Goal: Check status: Check status

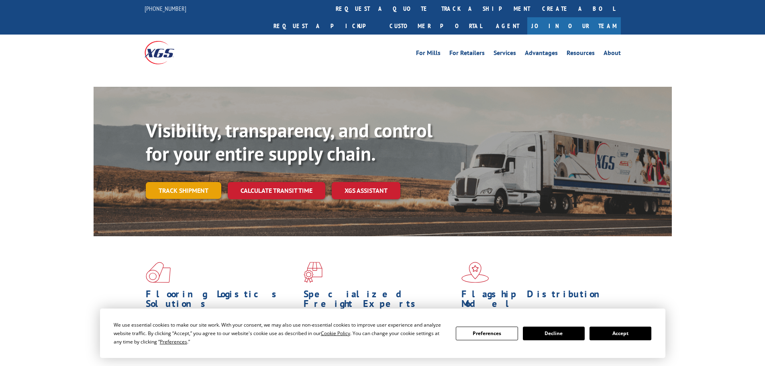
click at [188, 182] on link "Track shipment" at bounding box center [183, 190] width 75 height 17
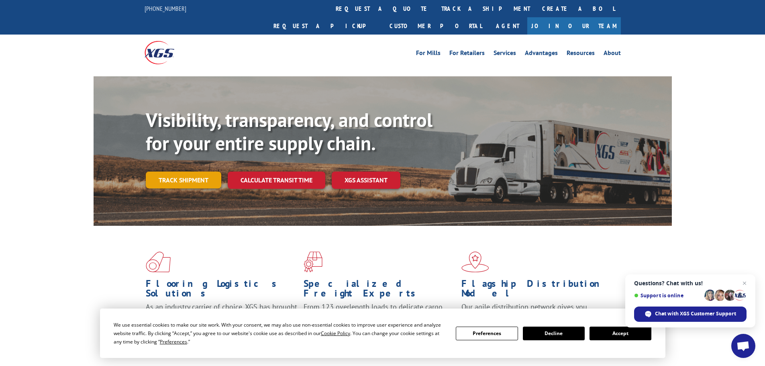
click at [200, 171] on link "Track shipment" at bounding box center [183, 179] width 75 height 17
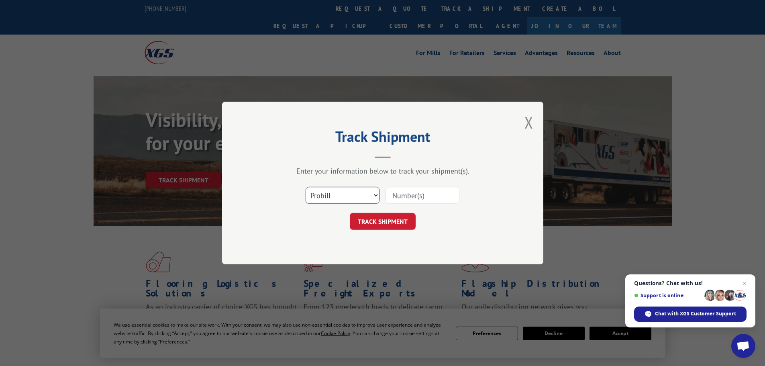
click at [343, 196] on select "Select category... Probill BOL PO" at bounding box center [343, 195] width 74 height 17
select select "po"
click at [306, 187] on select "Select category... Probill BOL PO" at bounding box center [343, 195] width 74 height 17
click at [394, 200] on input at bounding box center [423, 195] width 74 height 17
paste input "69519364"
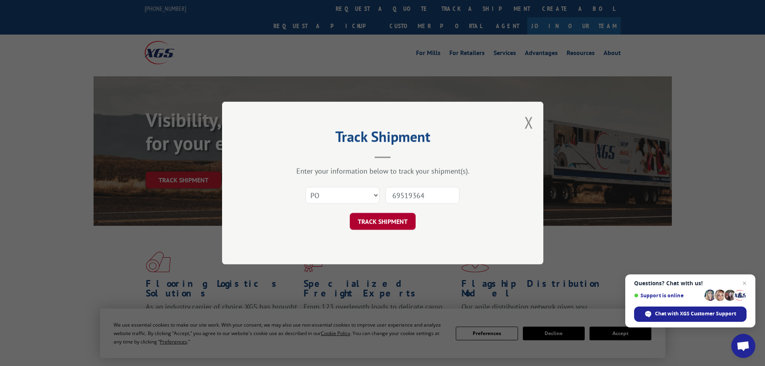
type input "69519364"
click at [397, 219] on button "TRACK SHIPMENT" at bounding box center [383, 221] width 66 height 17
